Goal: Information Seeking & Learning: Check status

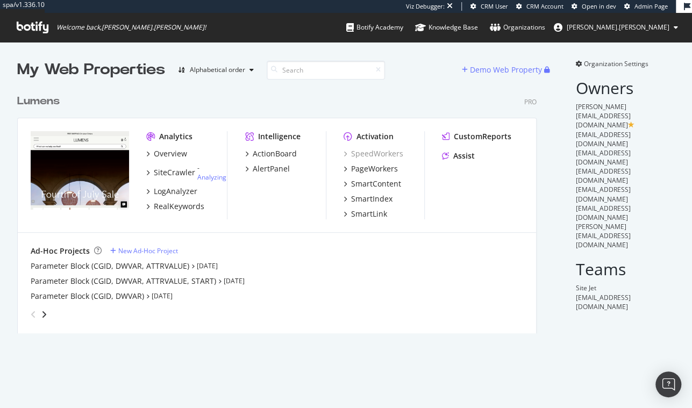
scroll to position [247, 522]
click at [179, 176] on div "SiteCrawler" at bounding box center [174, 172] width 41 height 11
click at [213, 177] on link "Analyzing" at bounding box center [211, 177] width 29 height 9
